Goal: Find specific page/section: Find specific page/section

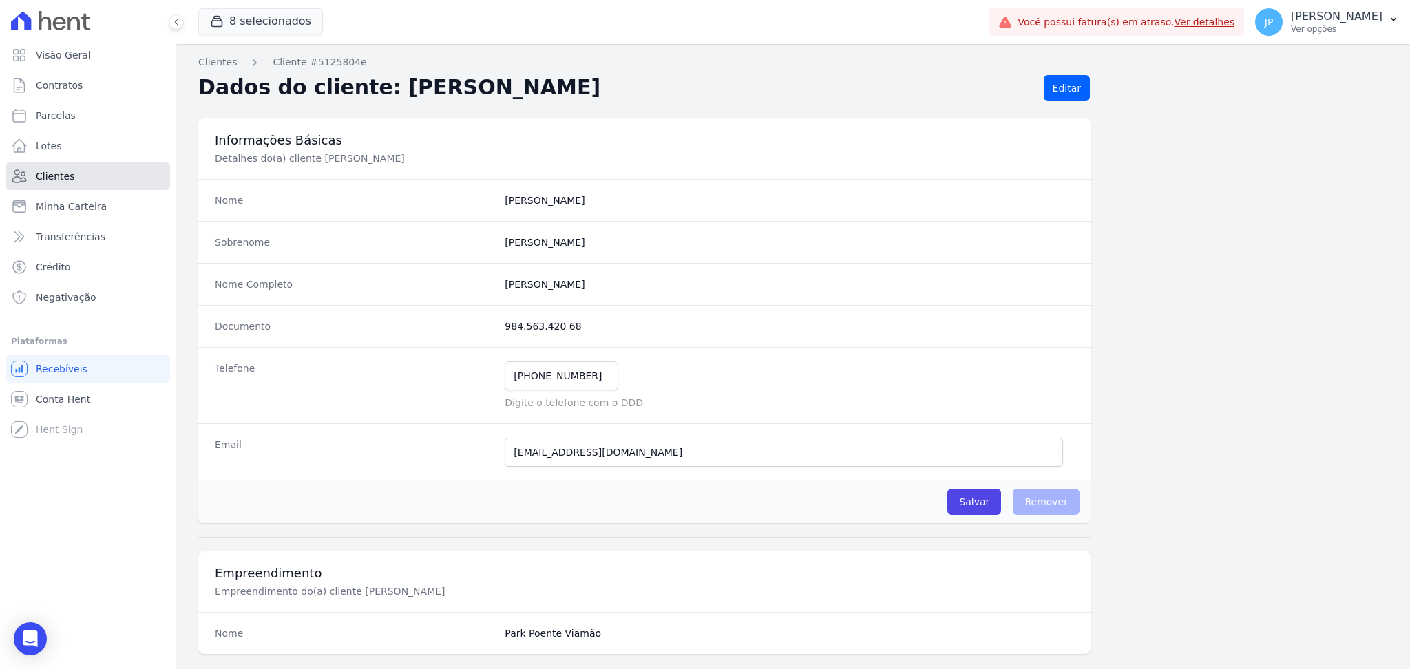
drag, startPoint x: 0, startPoint y: 0, endPoint x: 102, endPoint y: 163, distance: 192.4
click at [102, 163] on link "Clientes" at bounding box center [88, 177] width 165 height 28
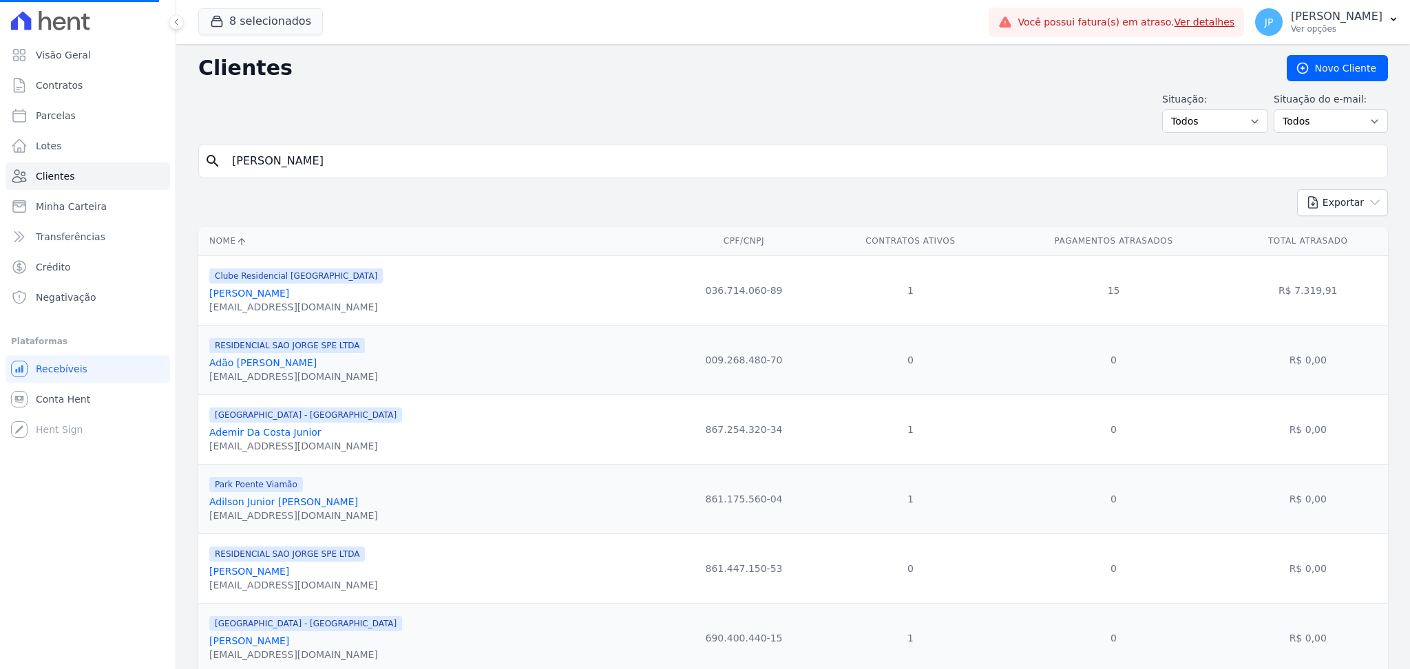
click at [350, 163] on input "[PERSON_NAME]" at bounding box center [803, 161] width 1158 height 28
click at [358, 165] on input "[PERSON_NAME]" at bounding box center [803, 161] width 1158 height 28
drag, startPoint x: 439, startPoint y: 156, endPoint x: 316, endPoint y: 153, distance: 123.3
click at [316, 153] on input "search" at bounding box center [803, 161] width 1158 height 28
click at [322, 160] on input "search" at bounding box center [803, 161] width 1158 height 28
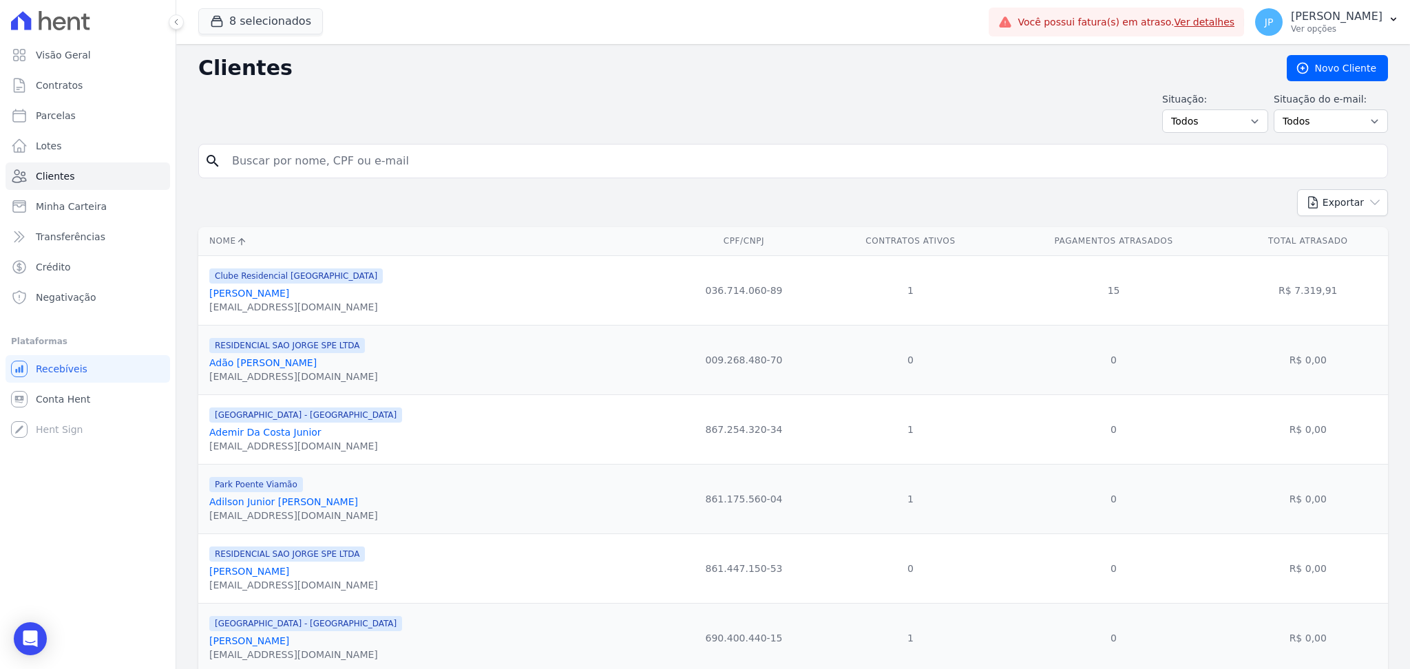
paste input "[PERSON_NAME]"
type input "[PERSON_NAME]"
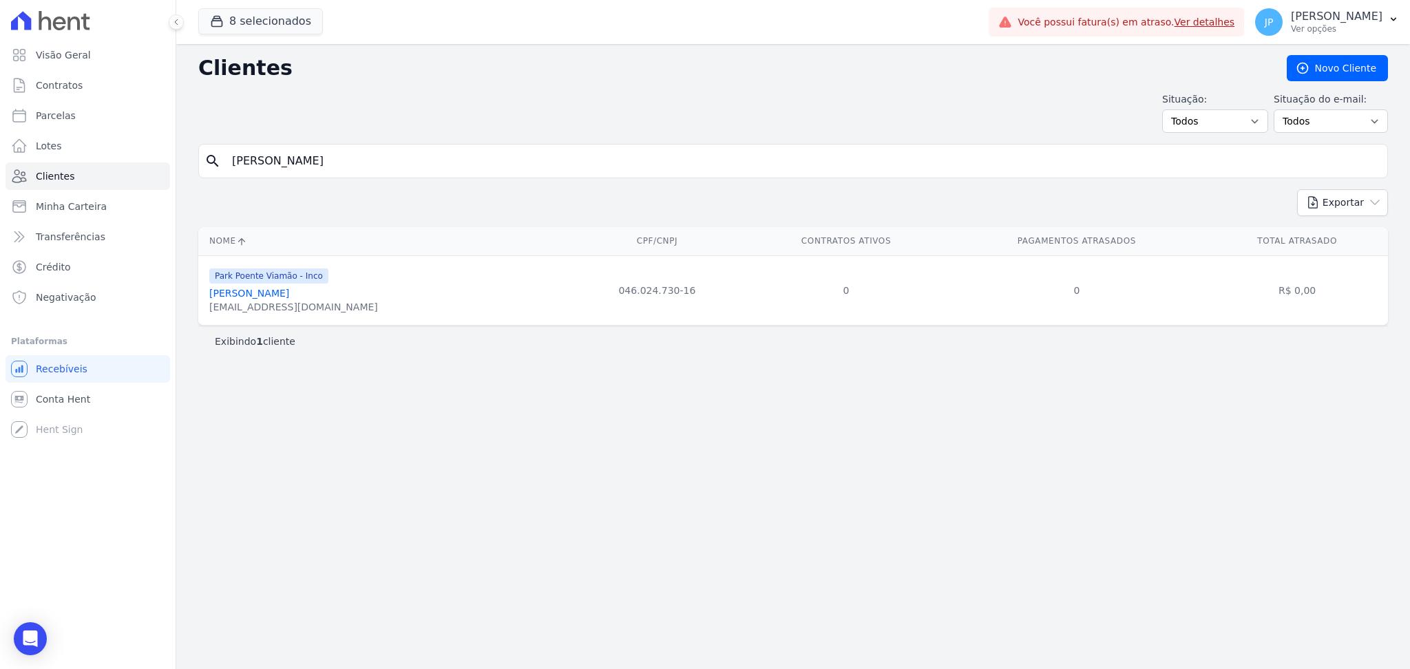
click at [259, 293] on link "[PERSON_NAME]" at bounding box center [249, 293] width 80 height 11
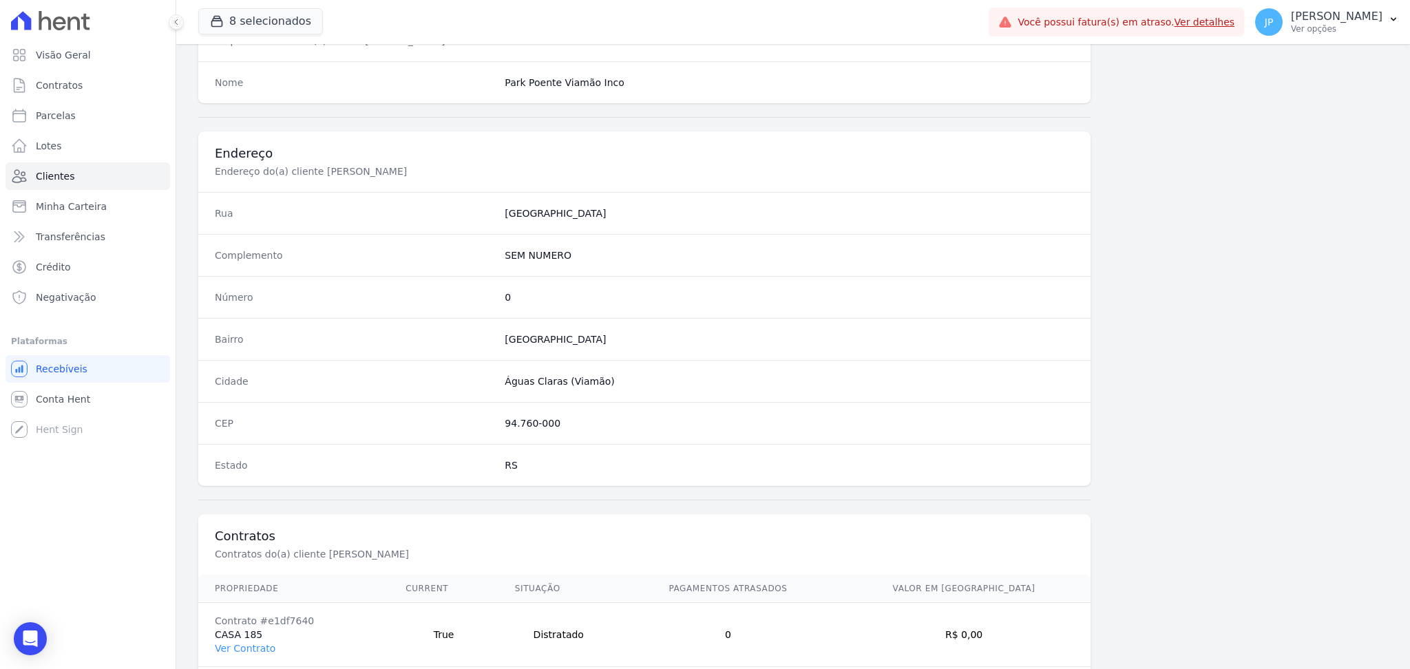
scroll to position [620, 0]
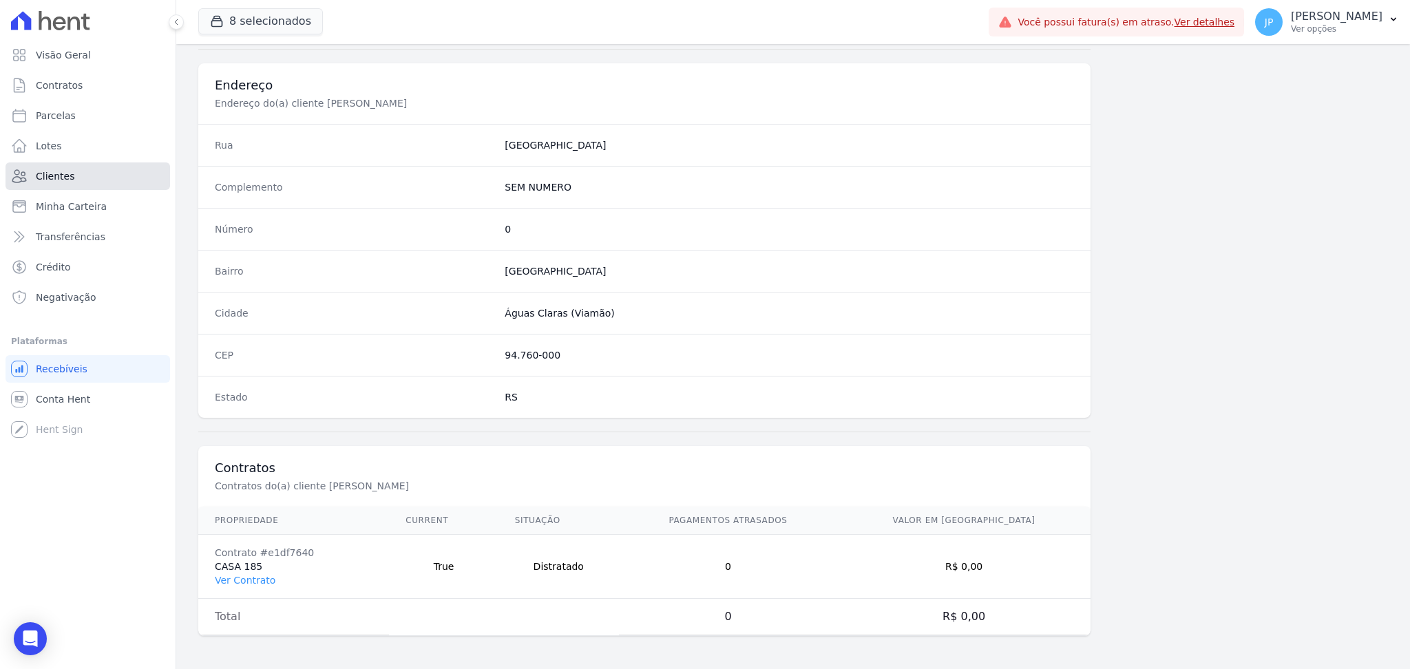
click at [96, 179] on link "Clientes" at bounding box center [88, 177] width 165 height 28
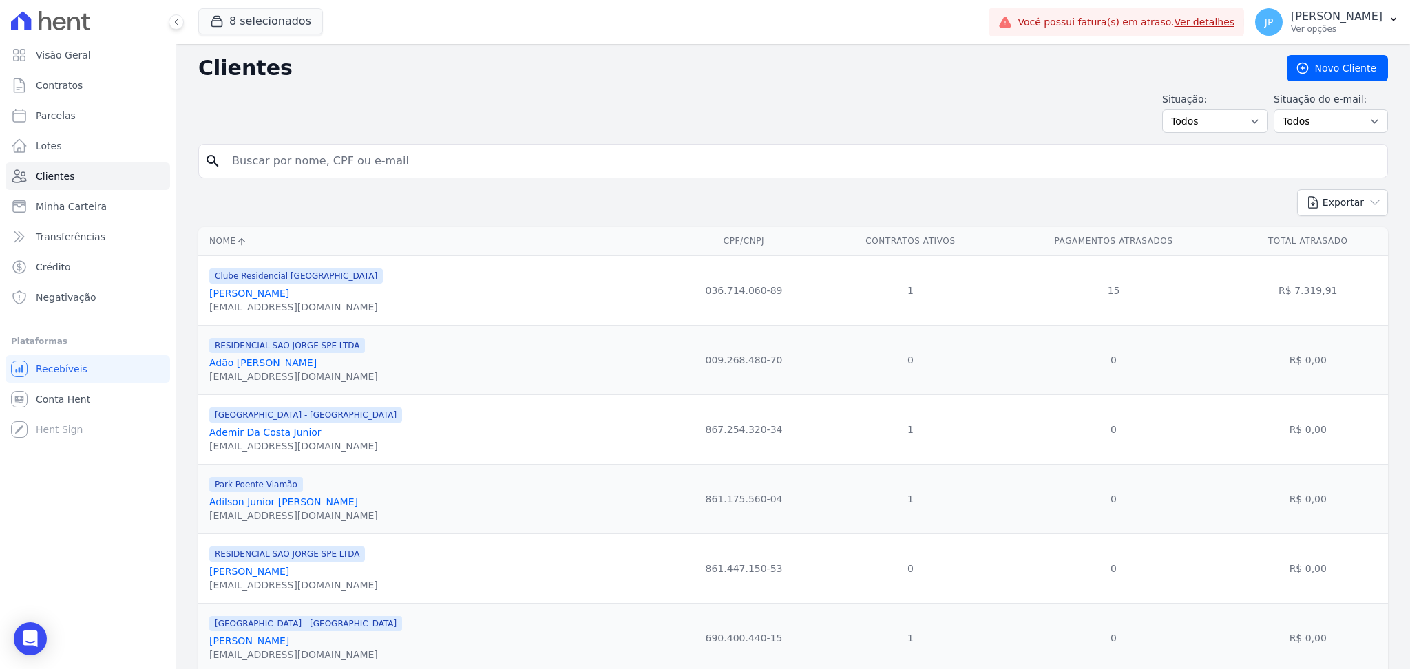
click at [322, 154] on input "search" at bounding box center [803, 161] width 1158 height 28
click at [458, 160] on input "[PERSON_NAME]" at bounding box center [803, 161] width 1158 height 28
type input "f"
type input "[PERSON_NAME]"
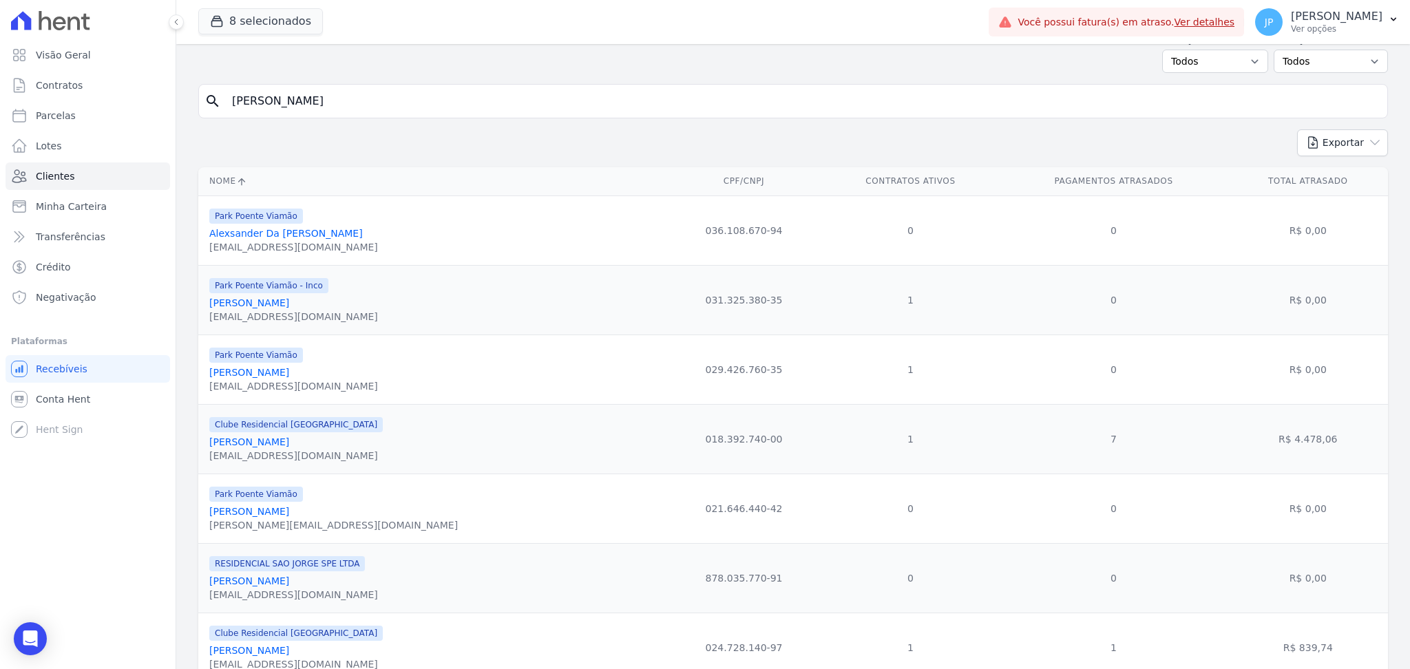
scroll to position [92, 0]
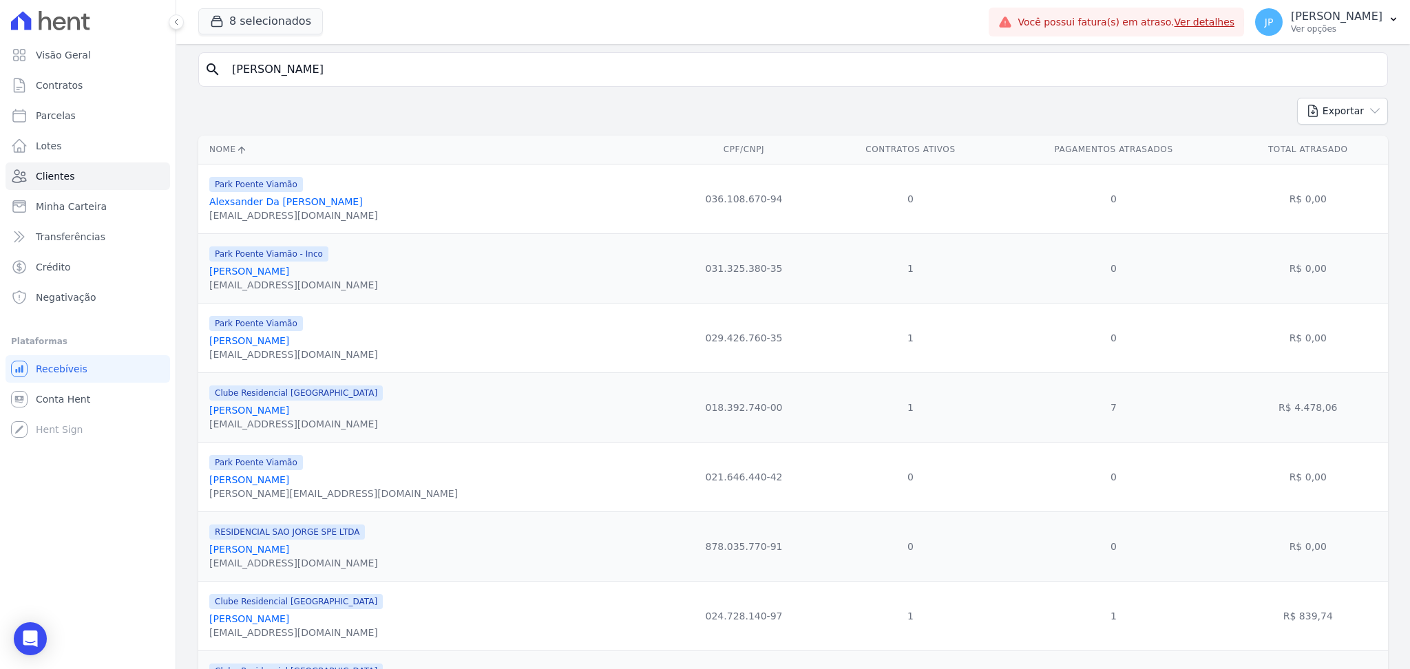
click at [289, 484] on link "[PERSON_NAME]" at bounding box center [249, 479] width 80 height 11
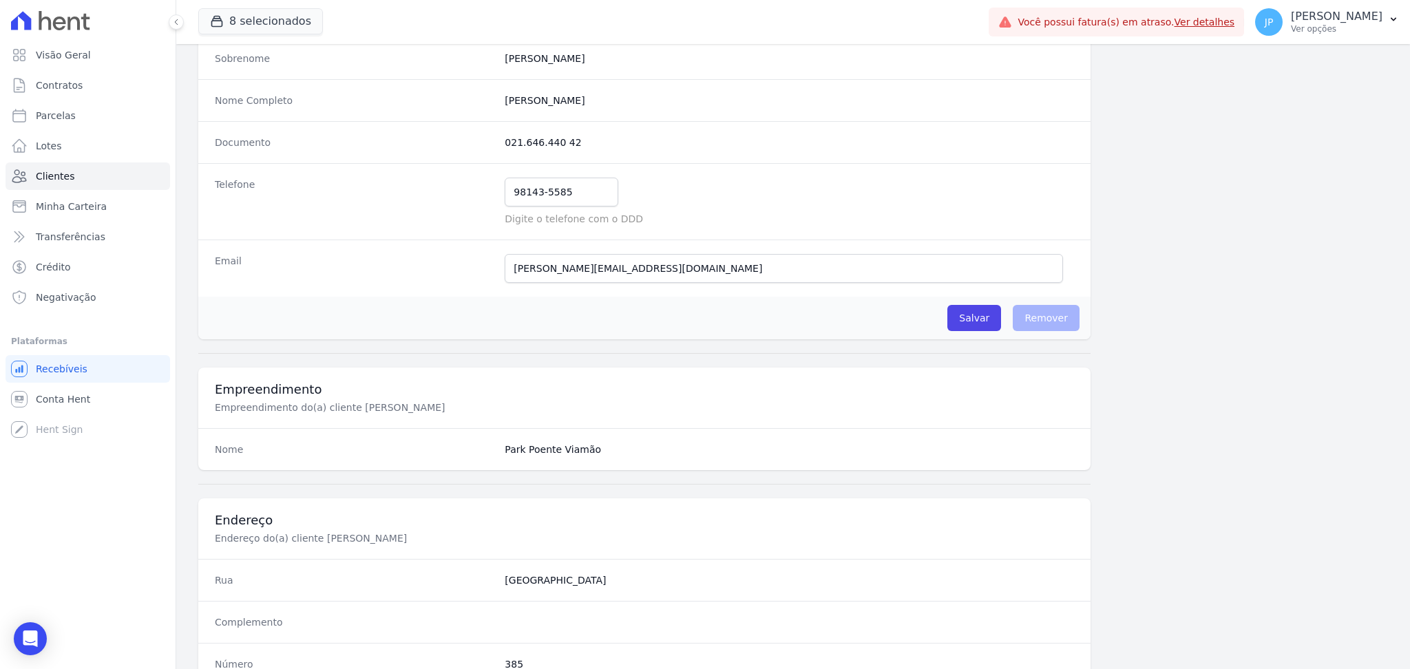
scroll to position [183, 0]
click at [600, 91] on div "Nome Completo [PERSON_NAME]" at bounding box center [644, 101] width 892 height 42
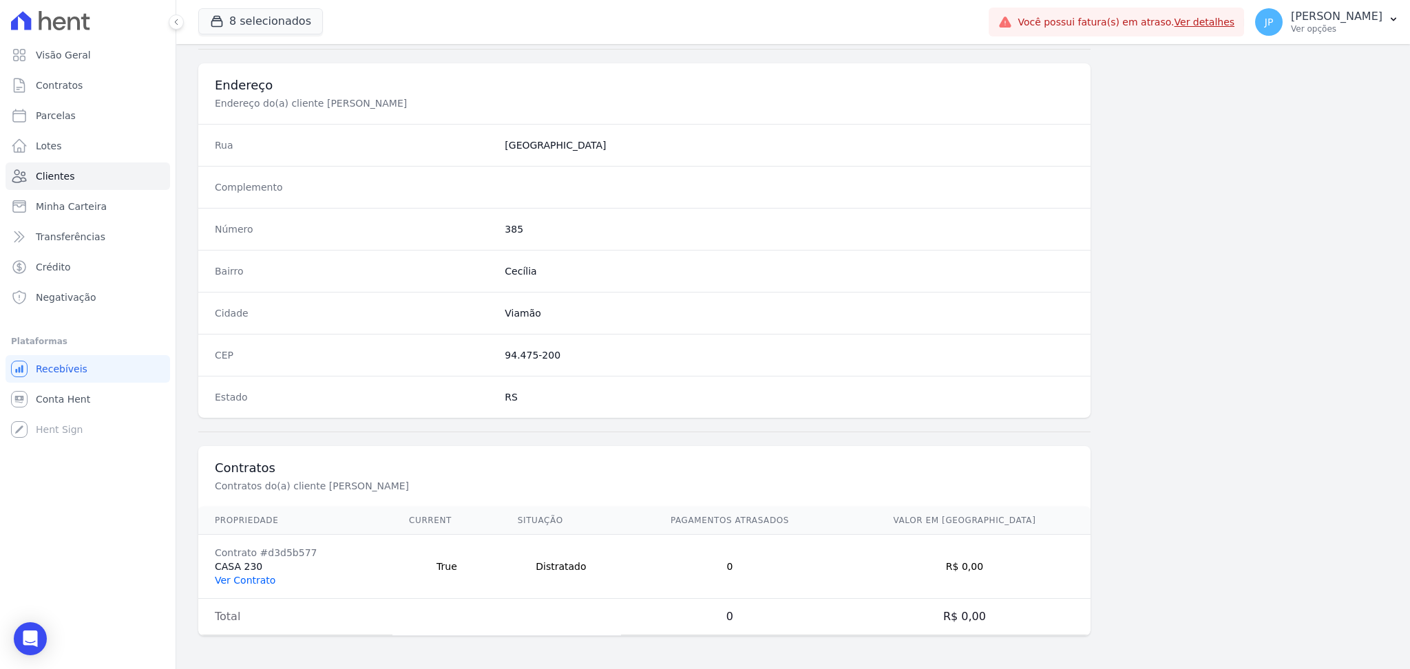
click at [265, 575] on link "Ver Contrato" at bounding box center [245, 580] width 61 height 11
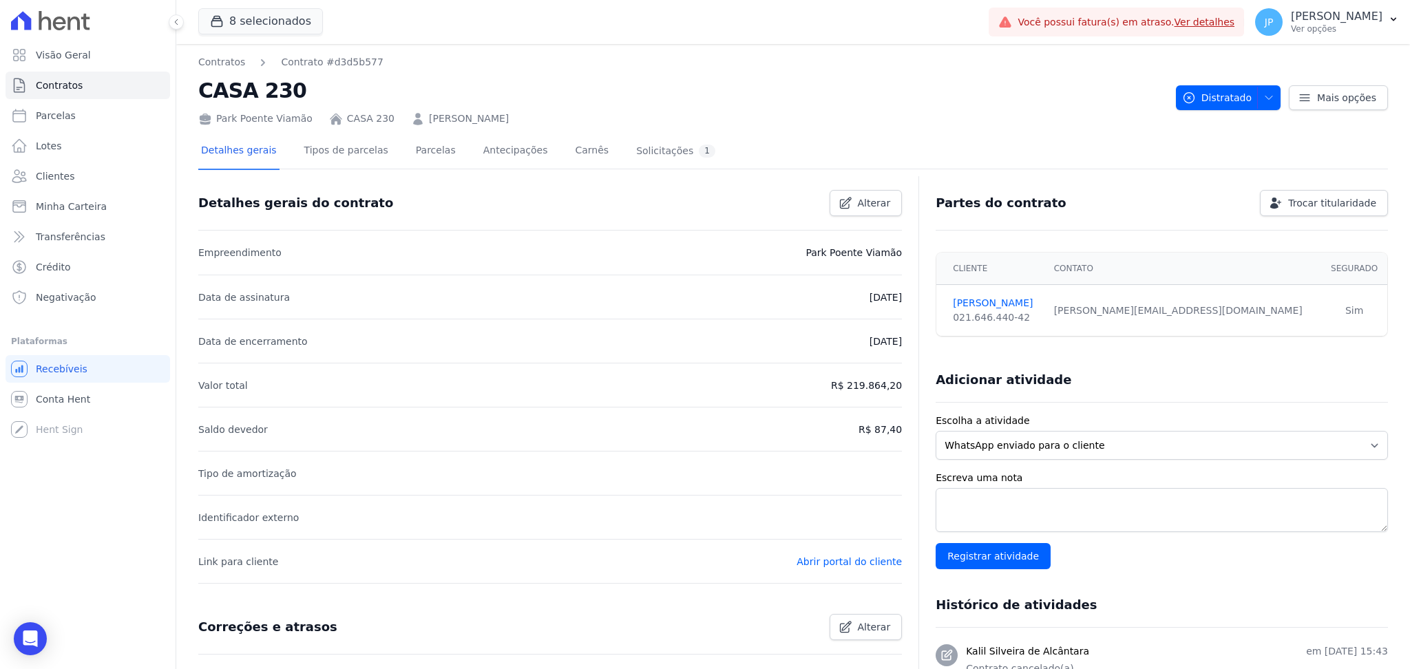
drag, startPoint x: 556, startPoint y: 118, endPoint x: 400, endPoint y: 120, distance: 155.6
click at [400, 120] on div "Park Poente Viamão CASA 230 [PERSON_NAME]" at bounding box center [681, 116] width 967 height 20
copy link "[PERSON_NAME]"
